Goal: Navigation & Orientation: Find specific page/section

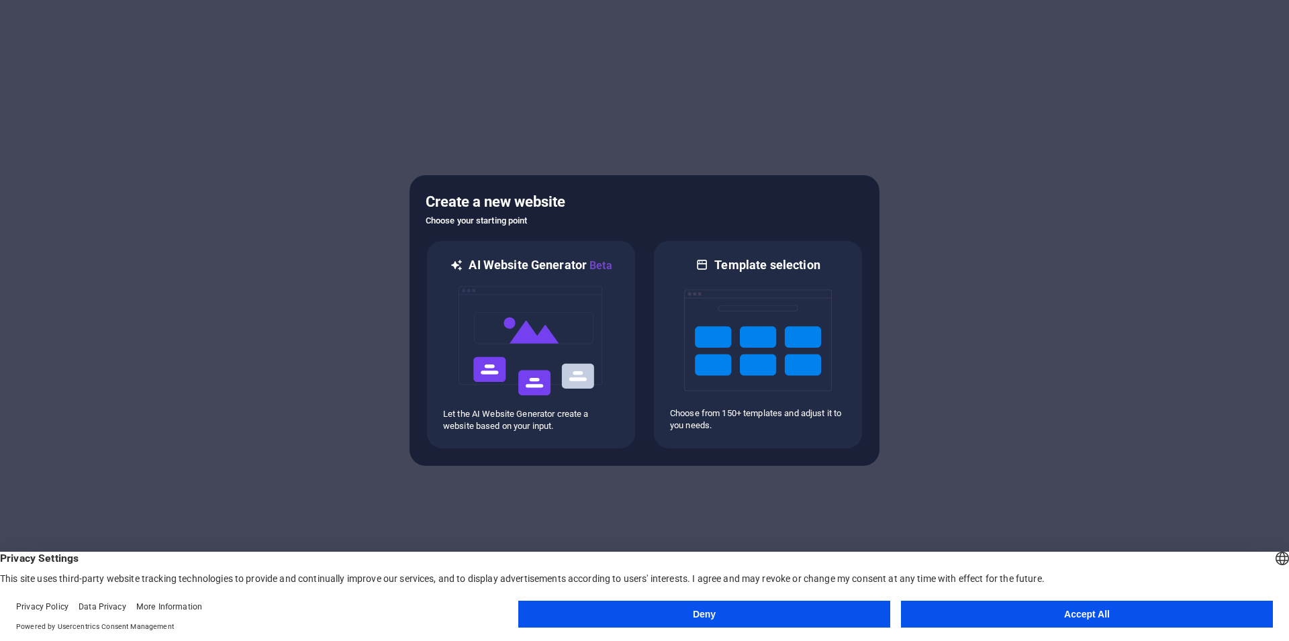
click at [1058, 614] on button "Accept All" at bounding box center [1087, 614] width 372 height 27
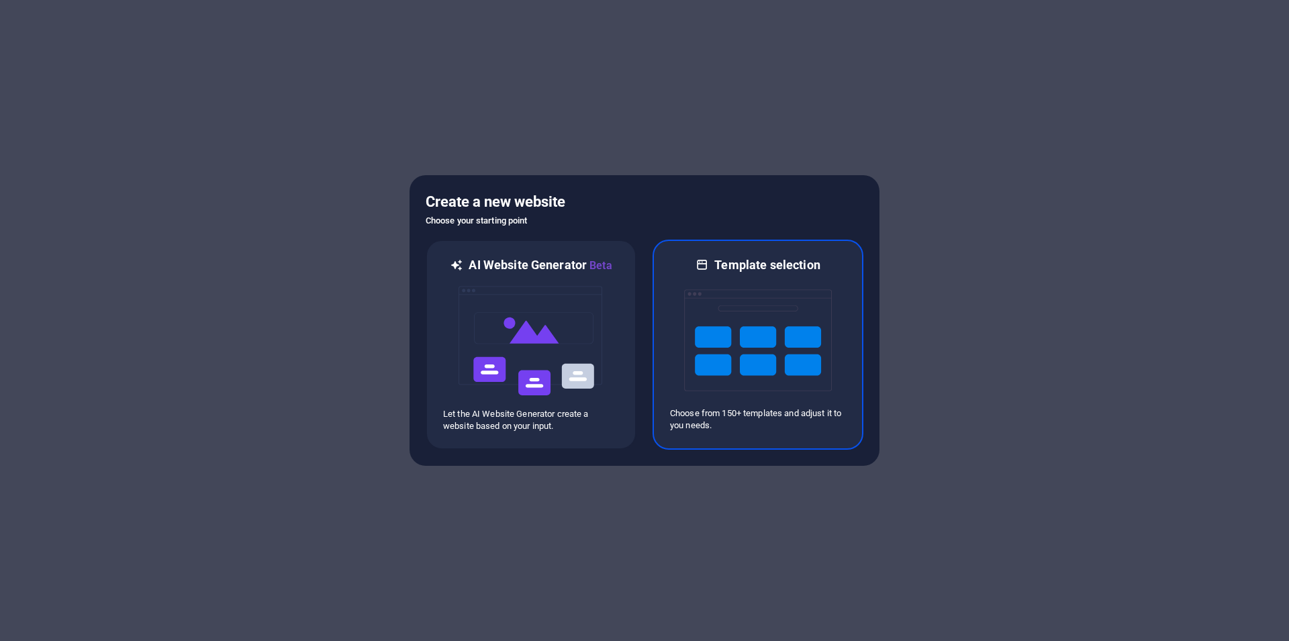
click at [708, 346] on img at bounding box center [758, 340] width 148 height 134
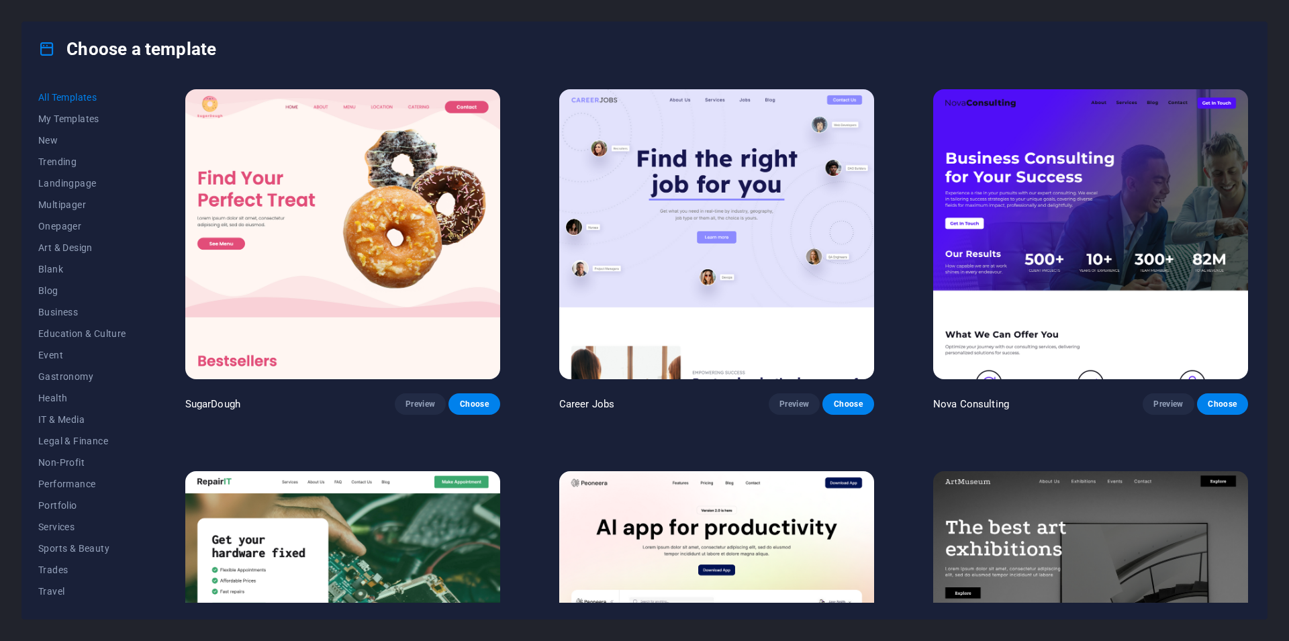
scroll to position [363, 0]
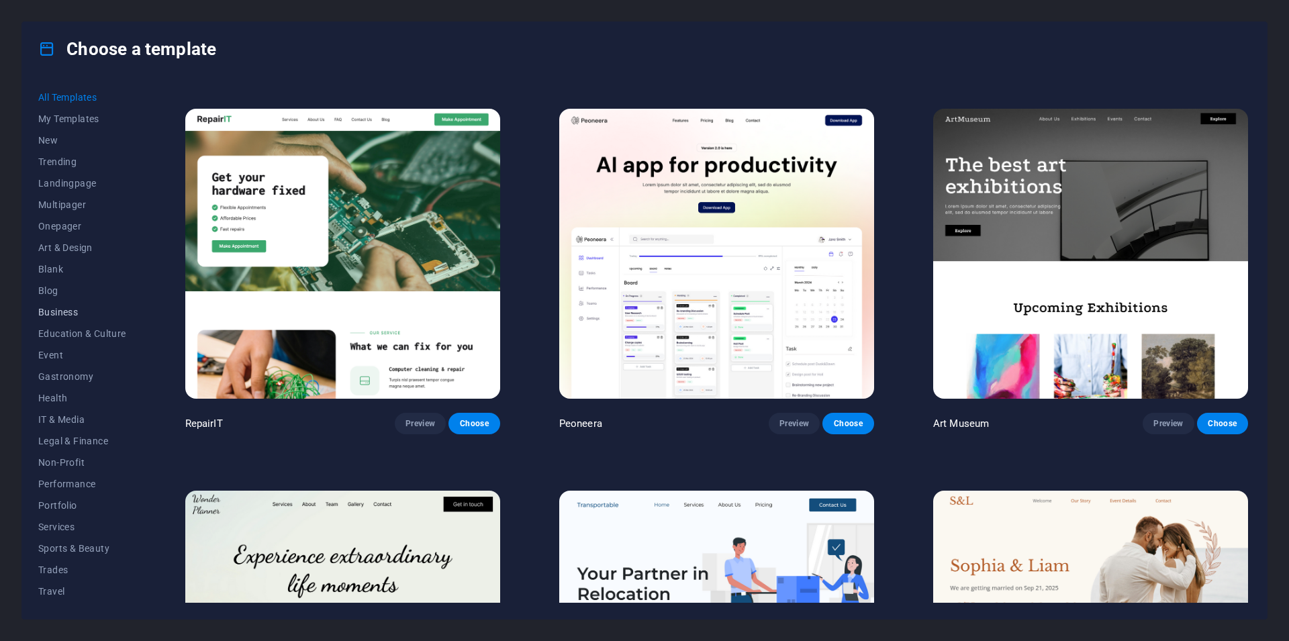
click at [55, 315] on span "Business" at bounding box center [82, 312] width 88 height 11
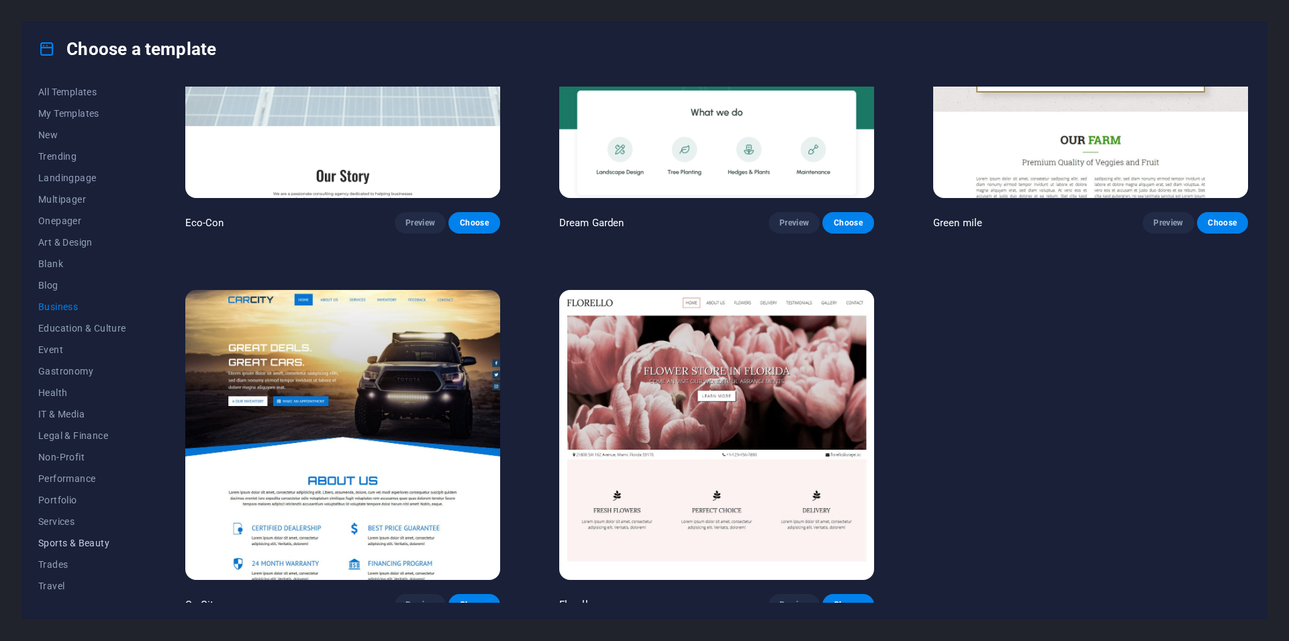
scroll to position [0, 0]
click at [85, 545] on span "Sports & Beauty" at bounding box center [82, 548] width 88 height 11
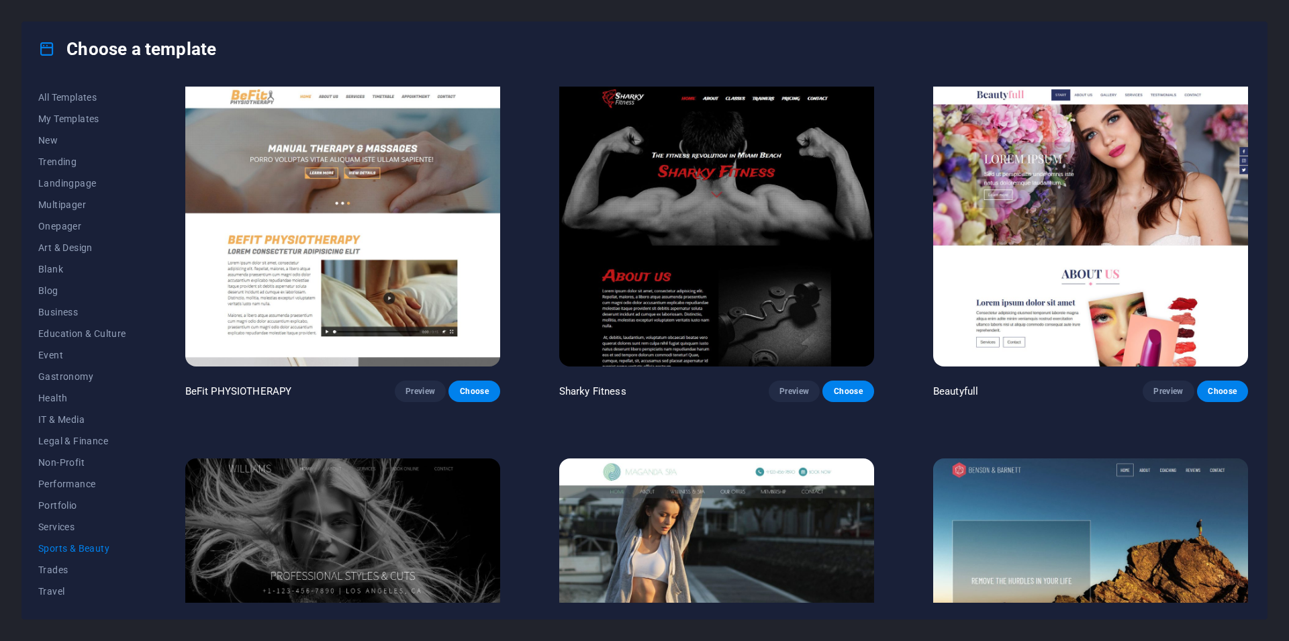
scroll to position [1144, 0]
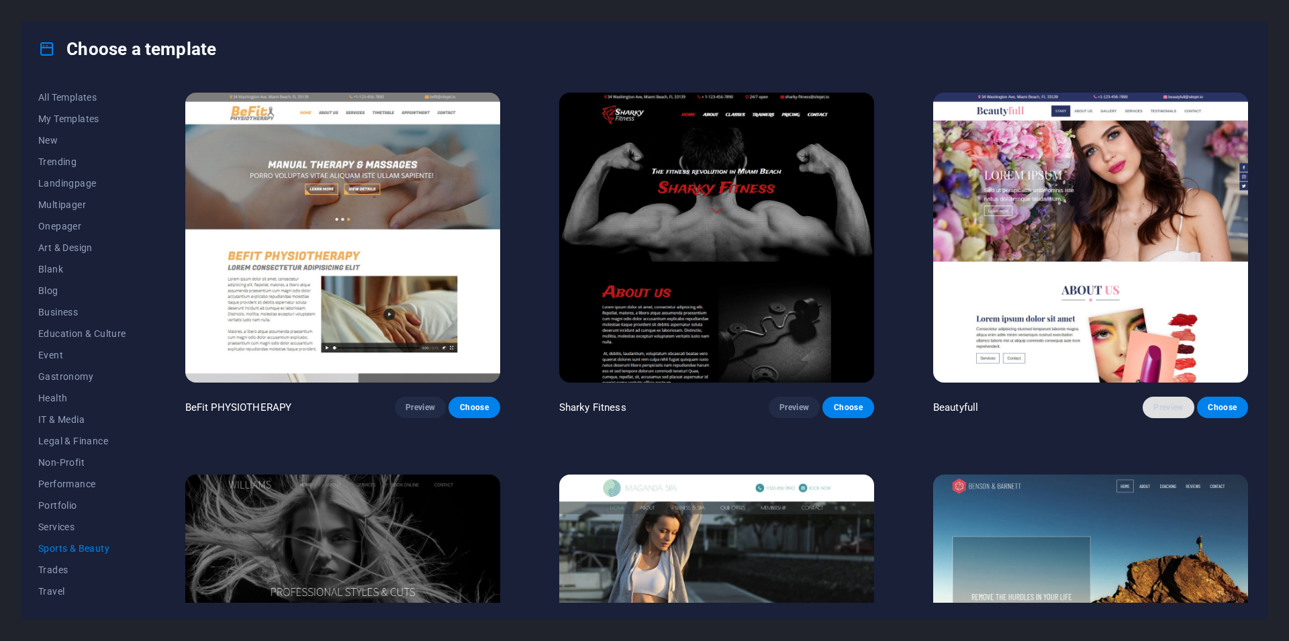
click at [1154, 402] on span "Preview" at bounding box center [1169, 407] width 30 height 11
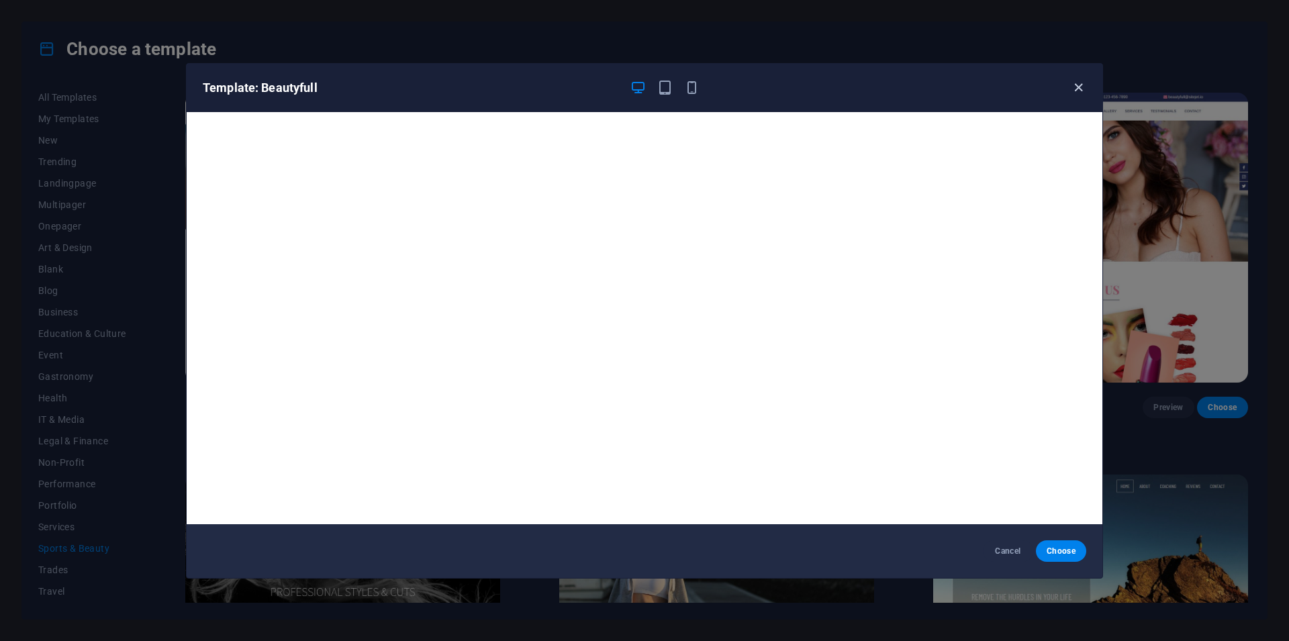
click at [1081, 87] on icon "button" at bounding box center [1078, 87] width 15 height 15
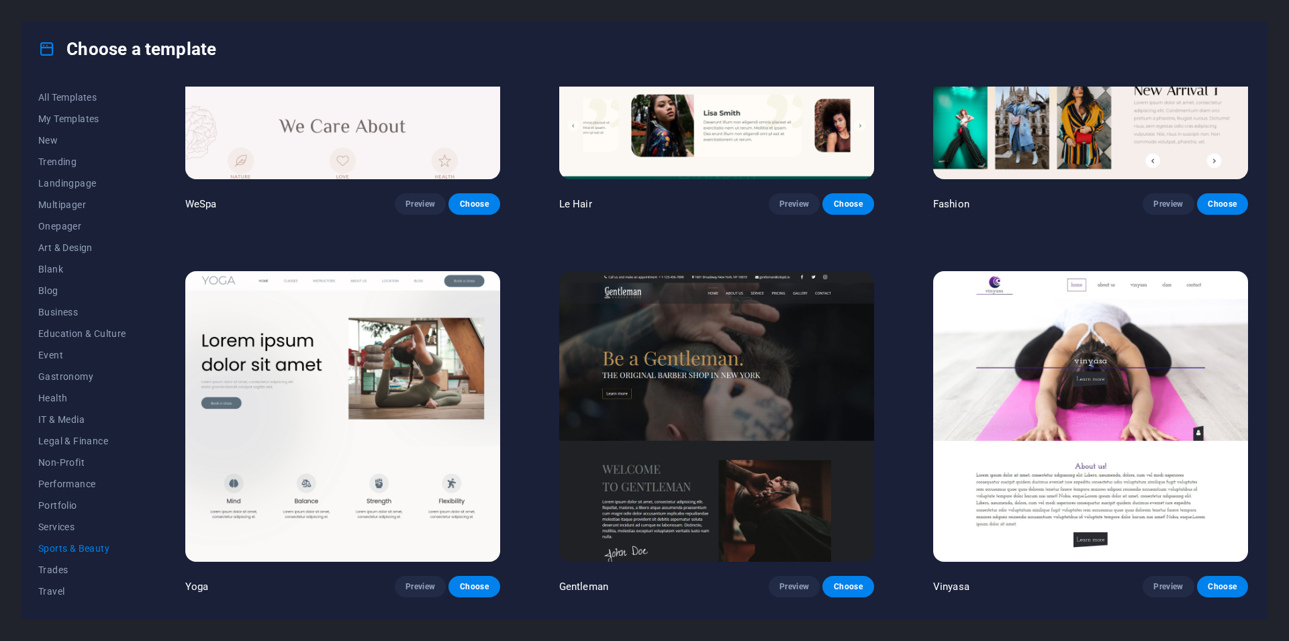
scroll to position [340, 0]
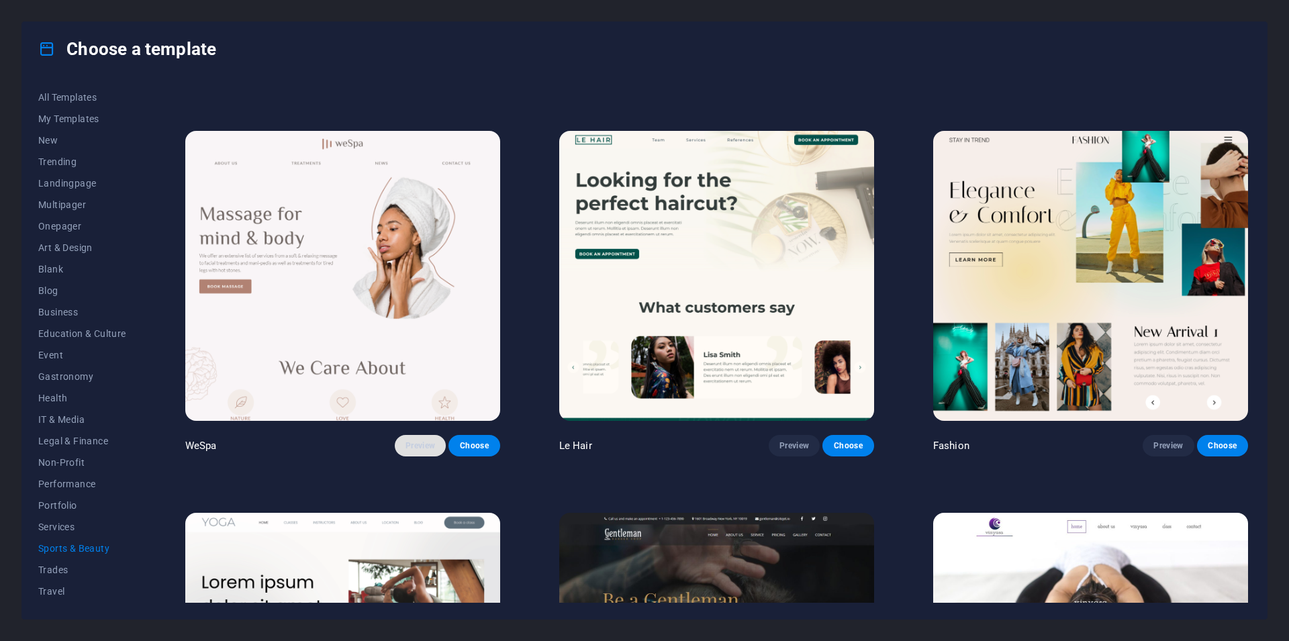
click at [422, 440] on span "Preview" at bounding box center [421, 445] width 30 height 11
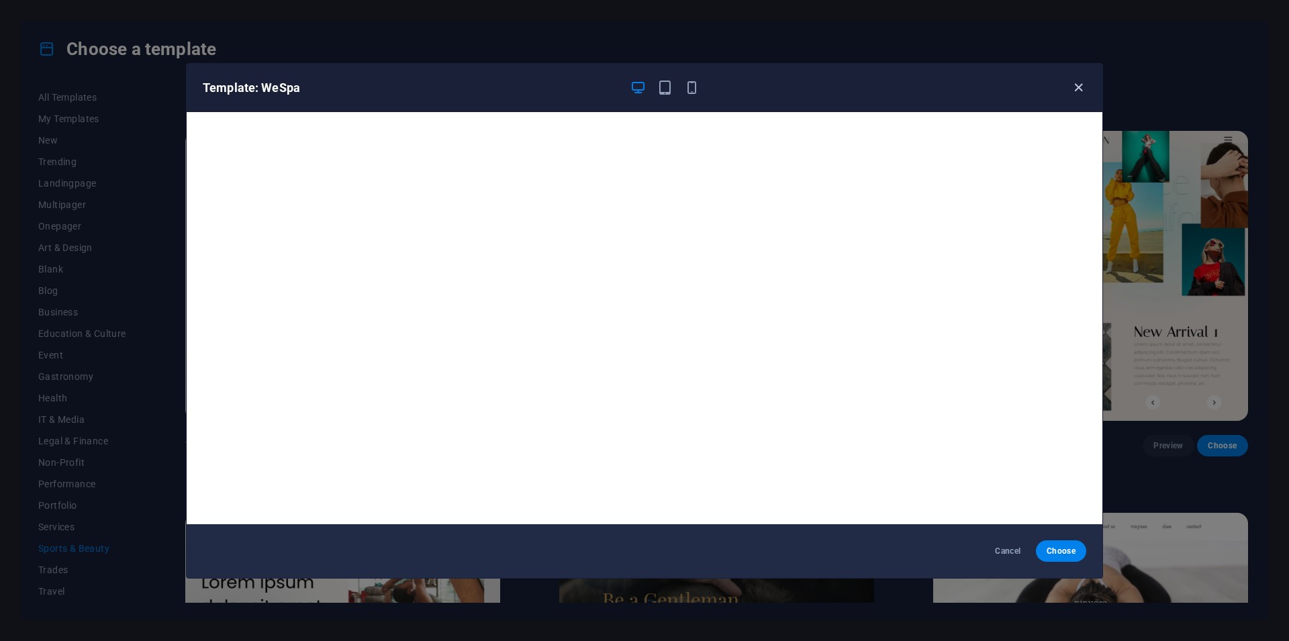
click at [1082, 86] on icon "button" at bounding box center [1078, 87] width 15 height 15
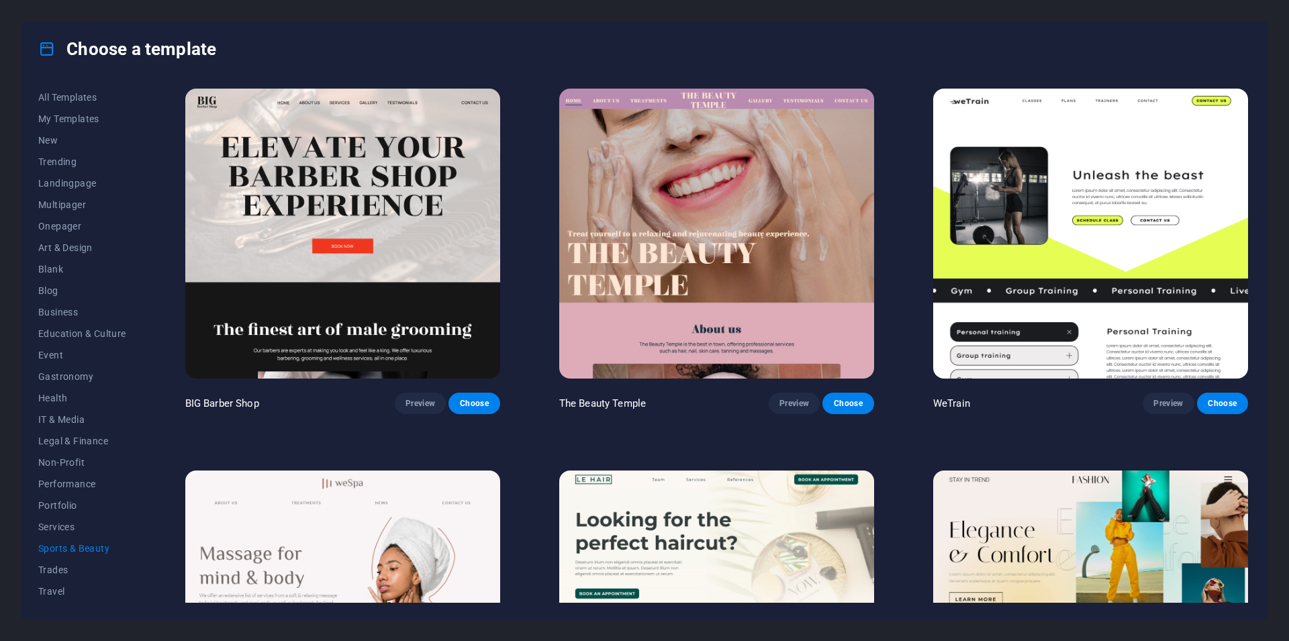
scroll to position [0, 0]
click at [47, 398] on span "Health" at bounding box center [82, 398] width 88 height 11
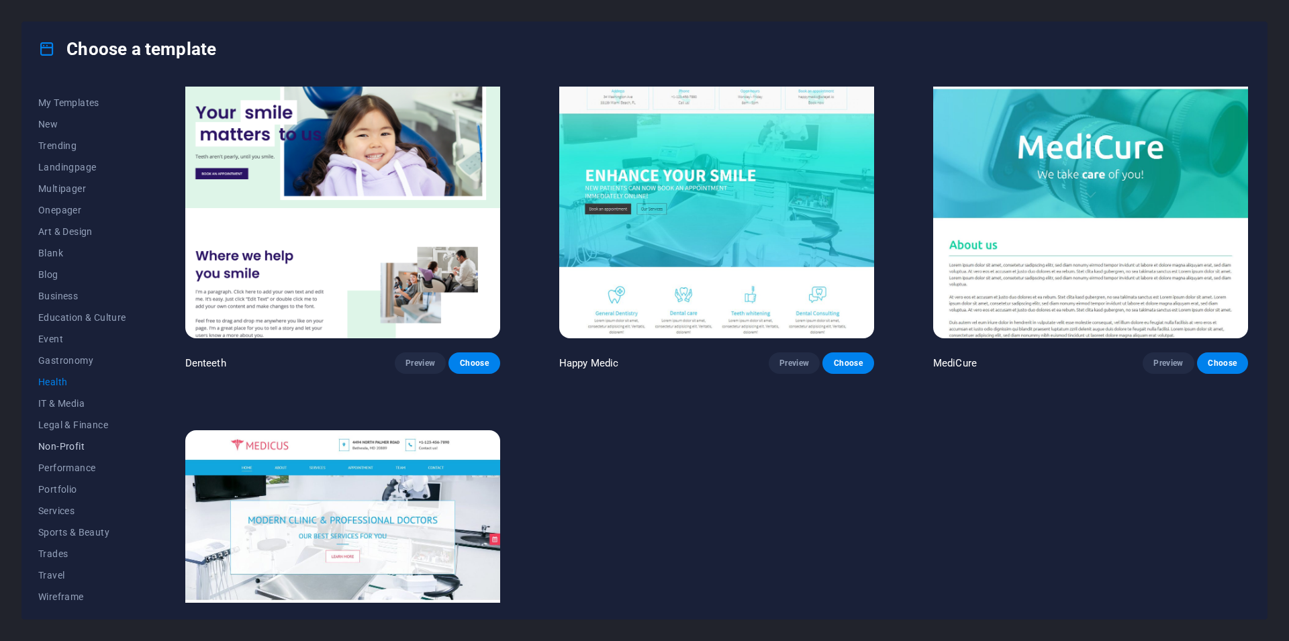
scroll to position [21, 0]
click at [60, 442] on span "Non-Profit" at bounding box center [82, 441] width 88 height 11
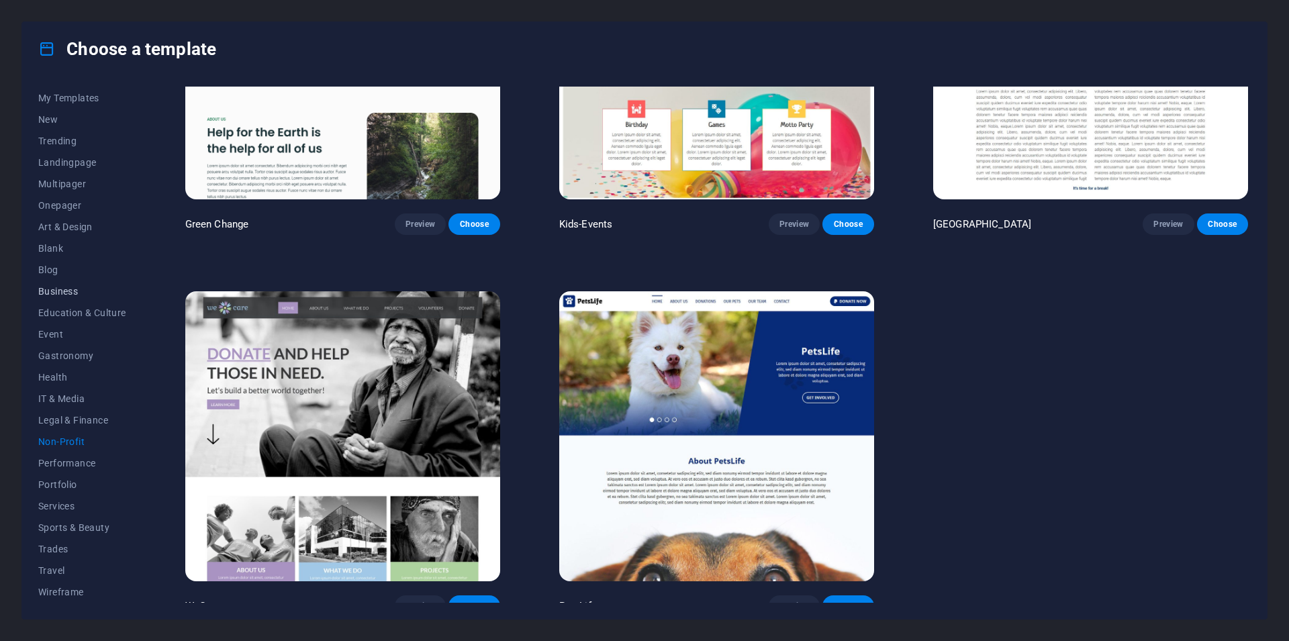
click at [76, 287] on span "Business" at bounding box center [82, 291] width 88 height 11
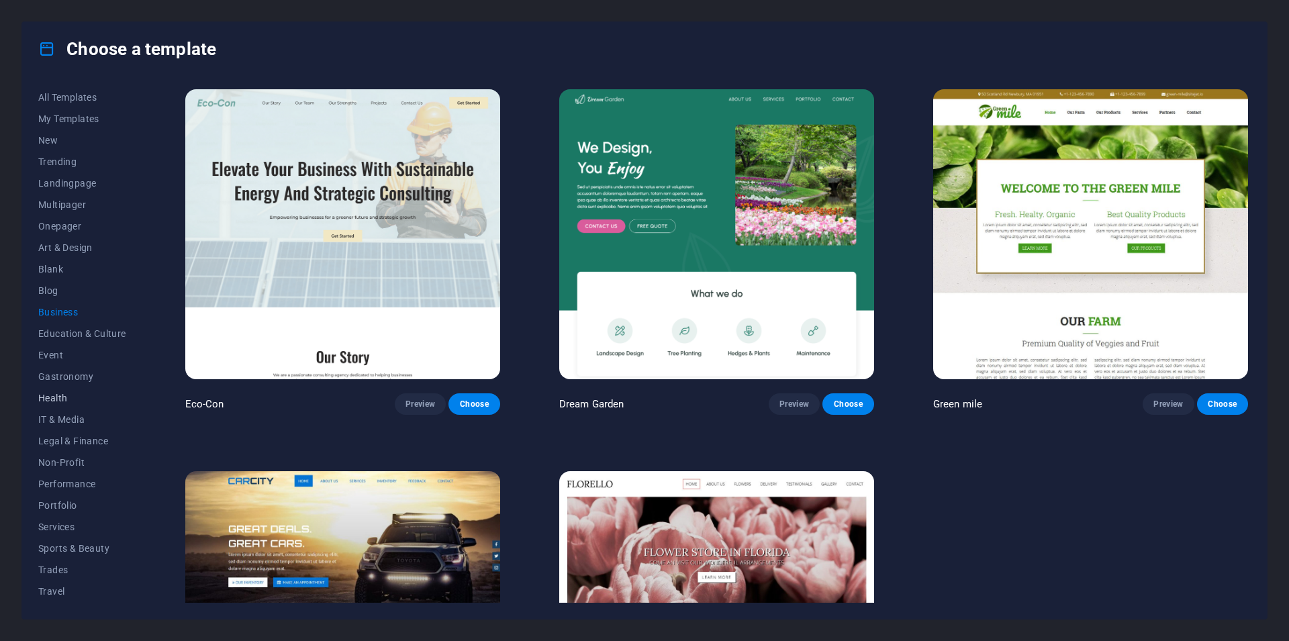
scroll to position [21, 0]
click at [52, 512] on button "Services" at bounding box center [82, 506] width 88 height 21
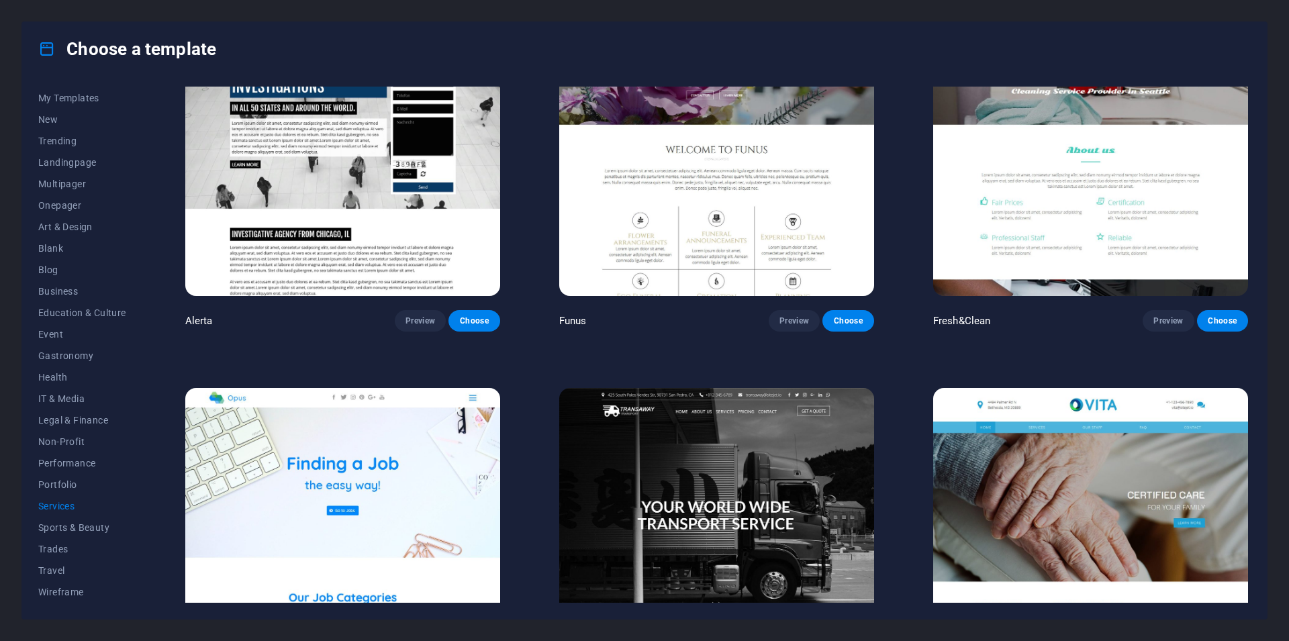
scroll to position [0, 0]
click at [60, 207] on span "Multipager" at bounding box center [82, 204] width 88 height 11
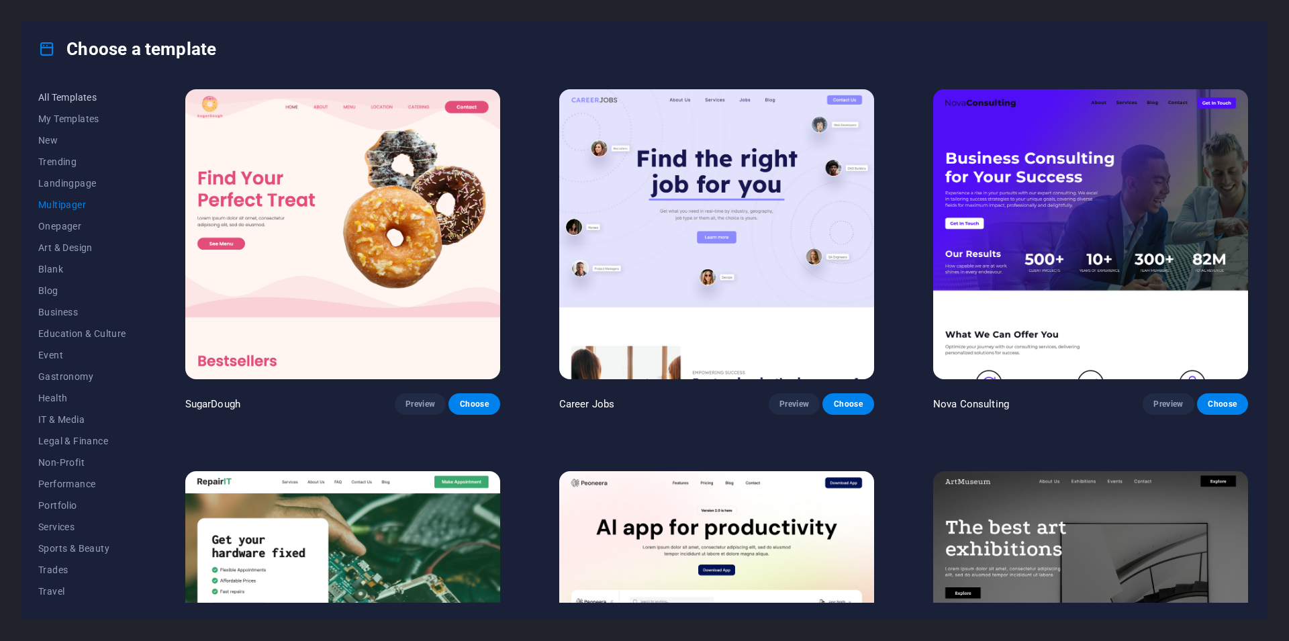
click at [87, 93] on span "All Templates" at bounding box center [82, 97] width 88 height 11
click at [64, 96] on span "All Templates" at bounding box center [82, 97] width 88 height 11
click at [60, 119] on span "My Templates" at bounding box center [82, 118] width 88 height 11
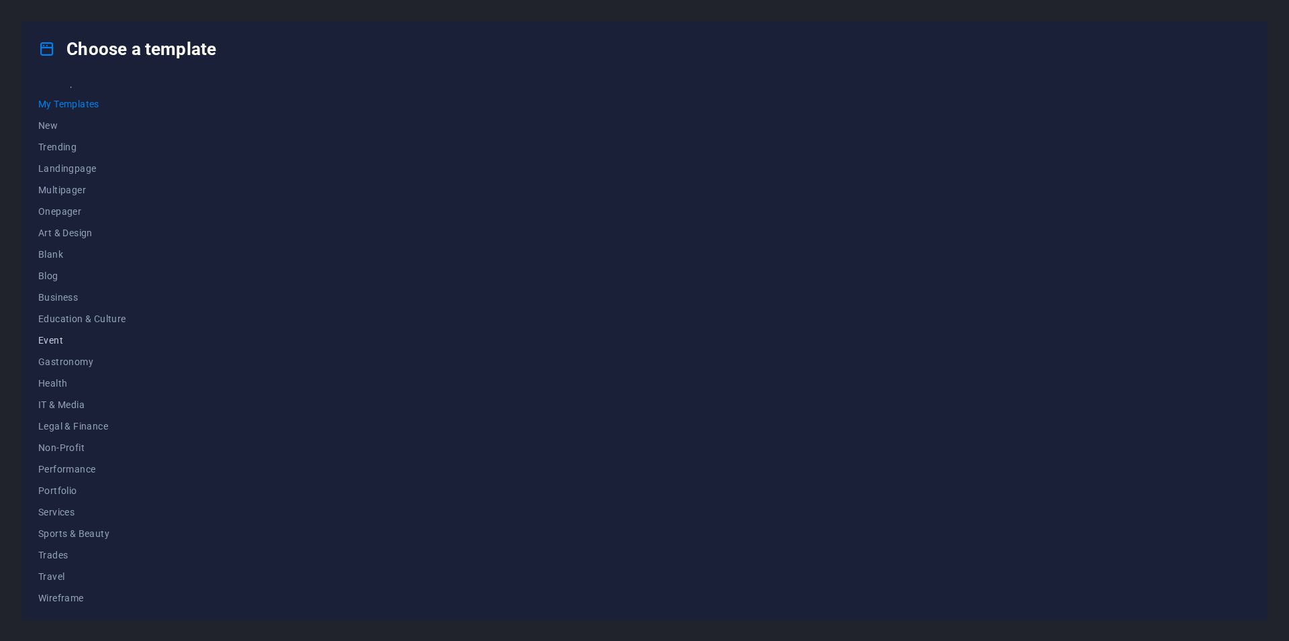
scroll to position [21, 0]
click at [54, 297] on span "Business" at bounding box center [82, 291] width 88 height 11
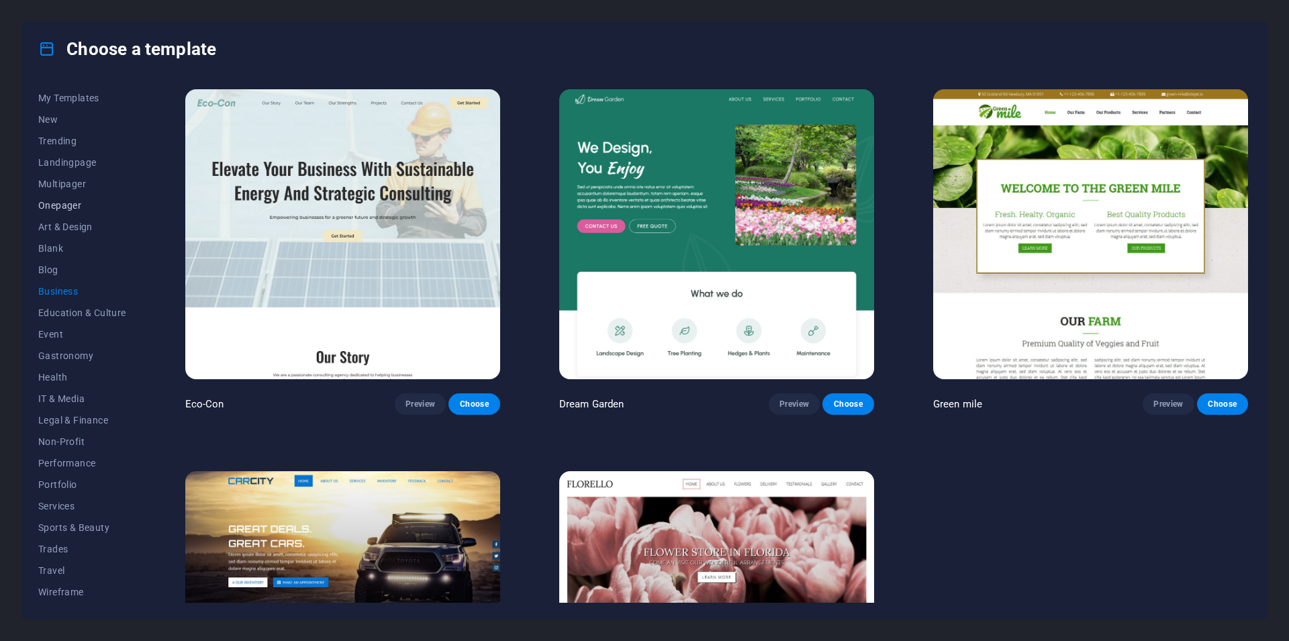
scroll to position [0, 0]
click at [64, 108] on button "My Templates" at bounding box center [82, 118] width 88 height 21
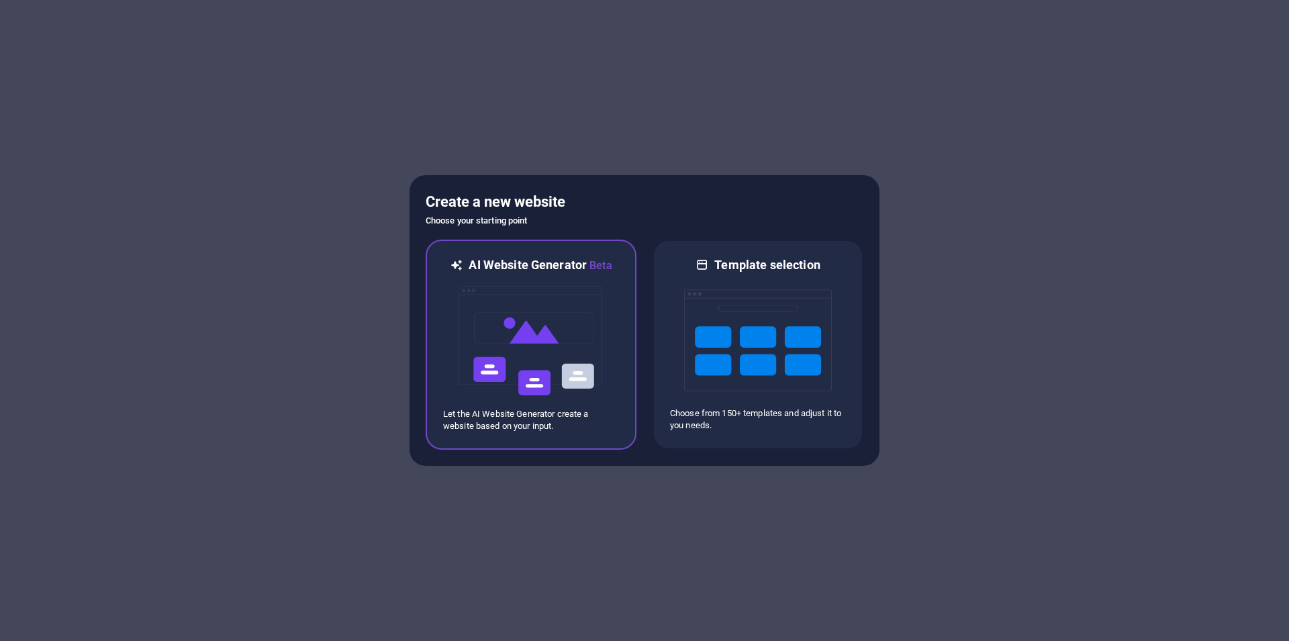
click at [559, 344] on img at bounding box center [531, 341] width 148 height 134
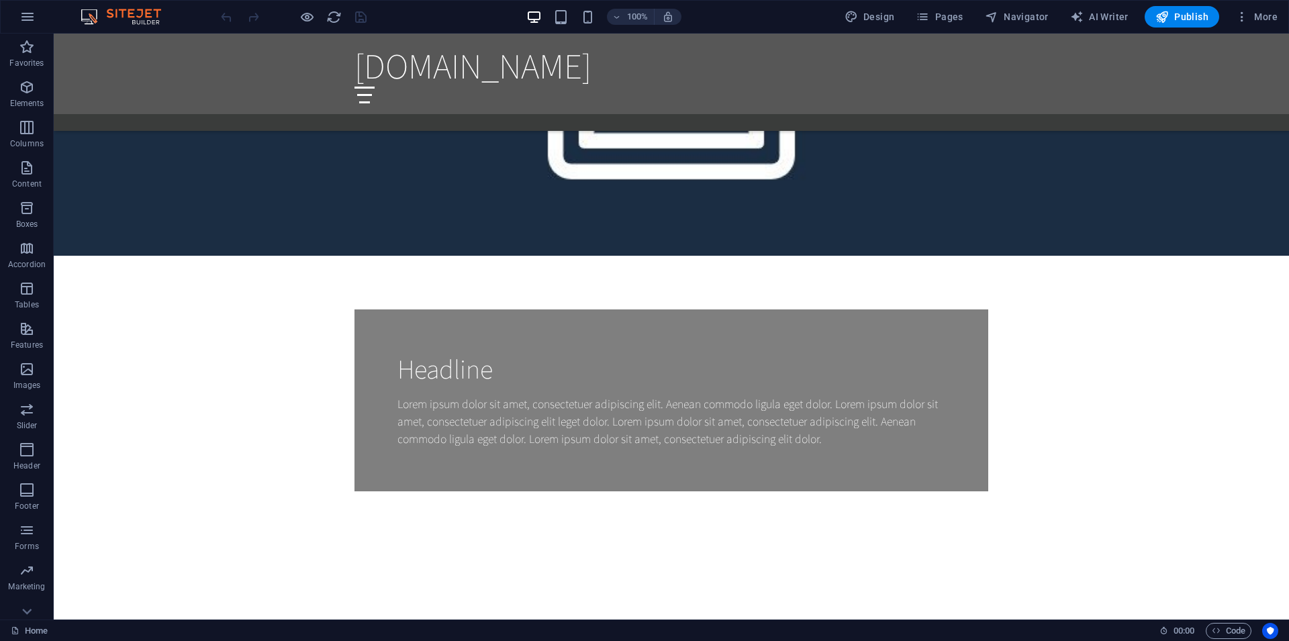
scroll to position [18, 0]
